Goal: Transaction & Acquisition: Download file/media

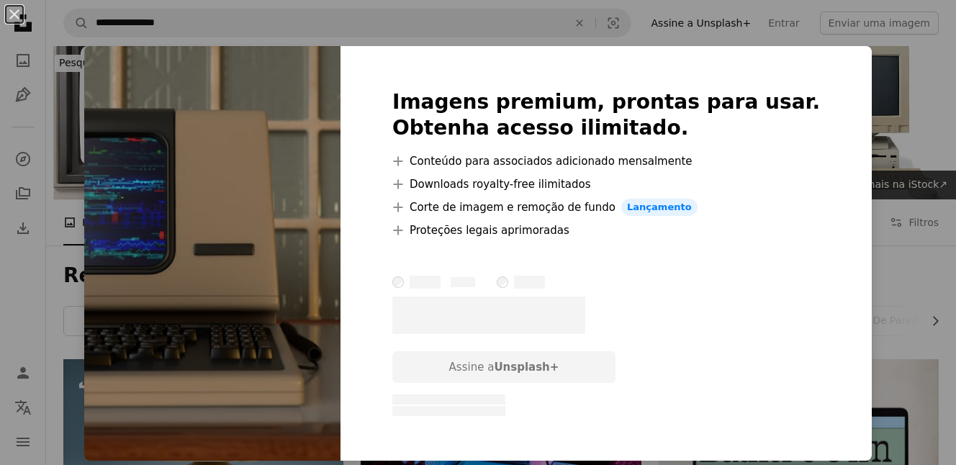
scroll to position [5877, 0]
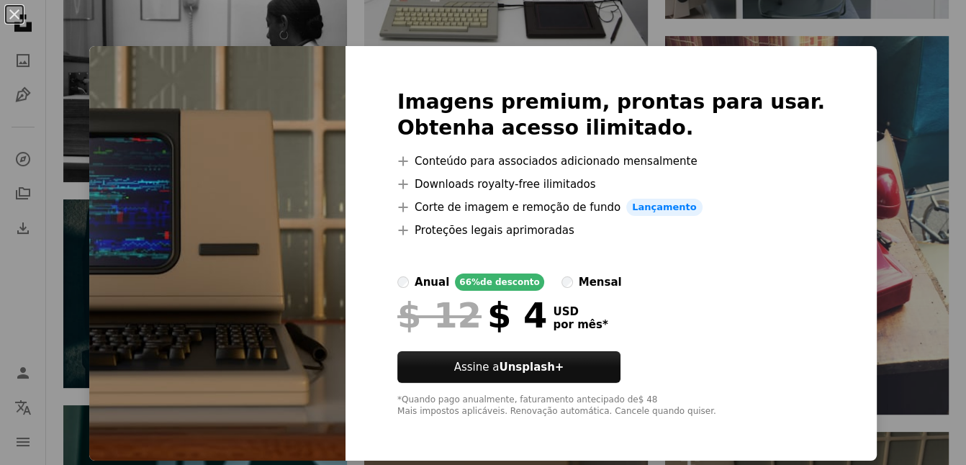
click at [872, 168] on div "An X shape Imagens premium, prontas para usar. Obtenha acesso ilimitado. A plus…" at bounding box center [483, 232] width 966 height 465
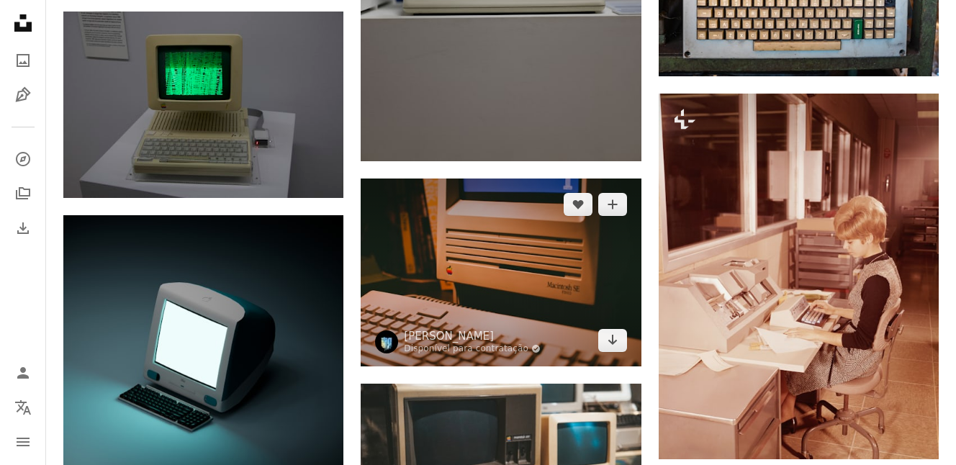
scroll to position [8304, 0]
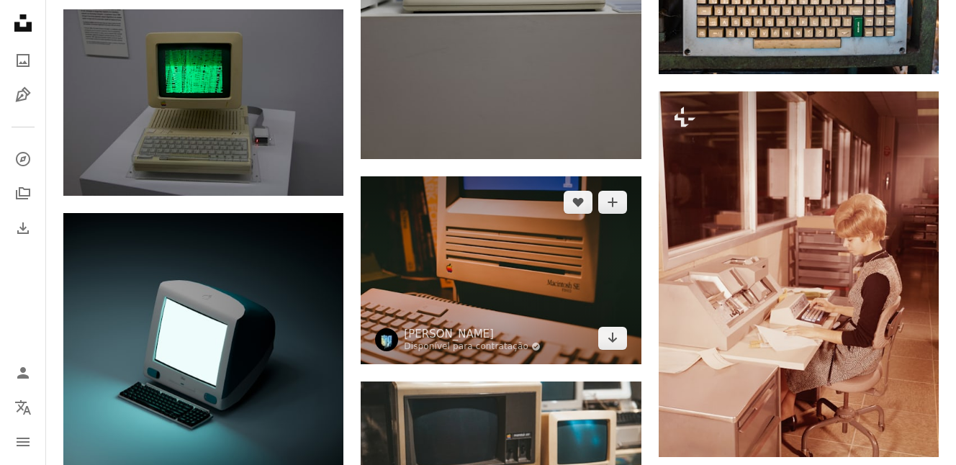
click at [622, 284] on img at bounding box center [501, 270] width 280 height 188
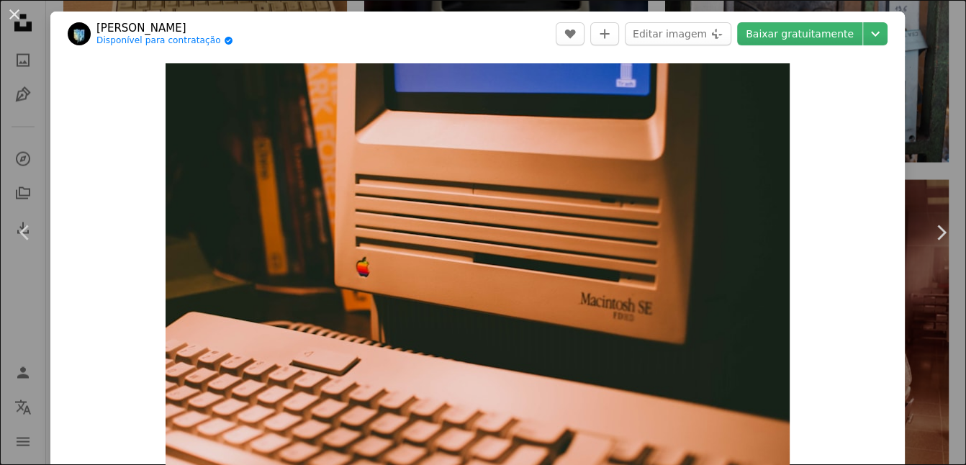
click at [923, 133] on div "An X shape Chevron left Chevron right [PERSON_NAME] Disponível para contratação…" at bounding box center [483, 232] width 966 height 465
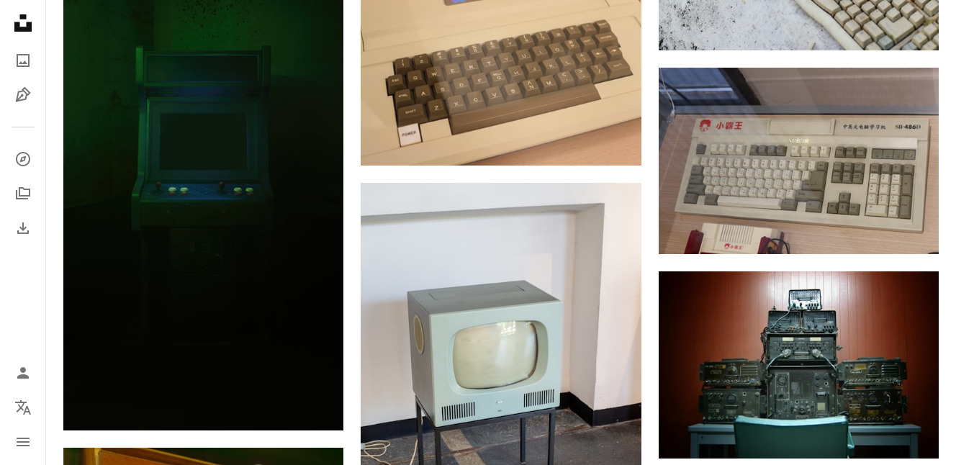
scroll to position [11460, 0]
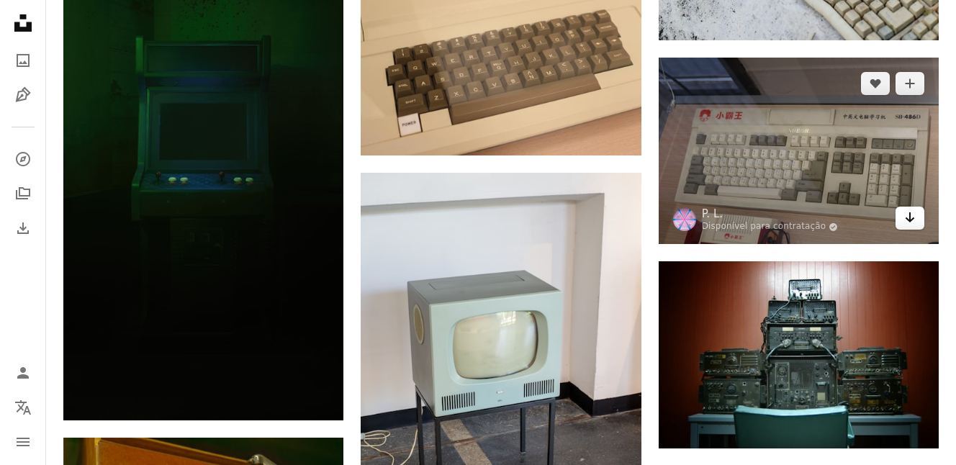
click at [920, 220] on link "Arrow pointing down" at bounding box center [909, 218] width 29 height 23
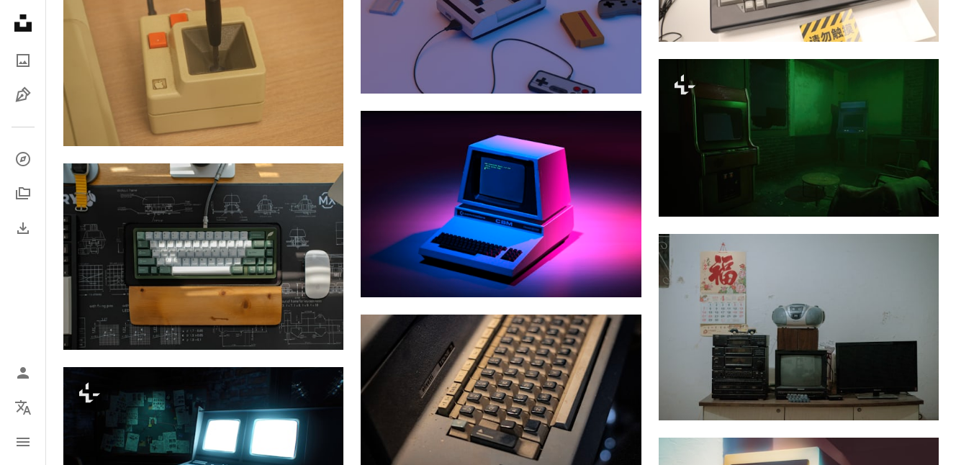
scroll to position [16159, 0]
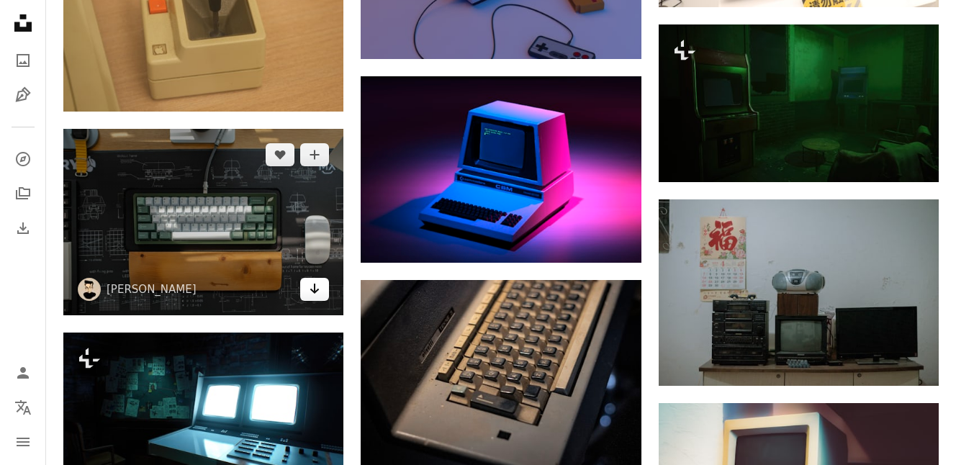
click at [315, 294] on icon "Arrow pointing down" at bounding box center [315, 288] width 12 height 17
